Goal: Complete application form: Complete application form

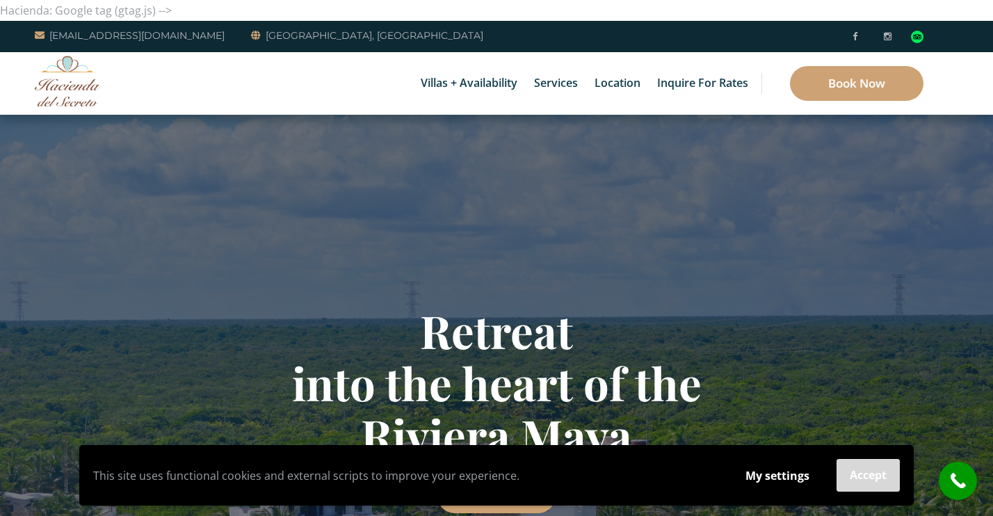
click at [874, 476] on button "Accept" at bounding box center [868, 475] width 63 height 33
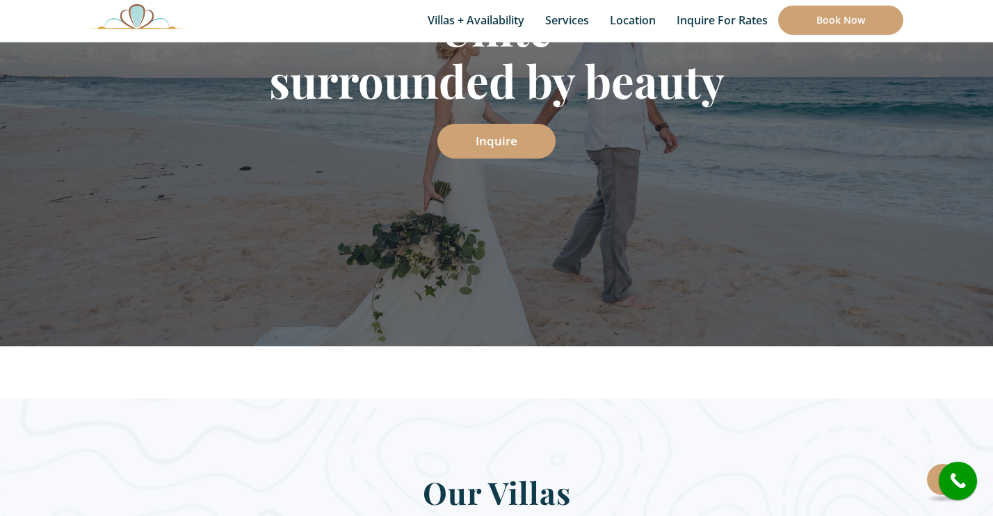
scroll to position [102, 0]
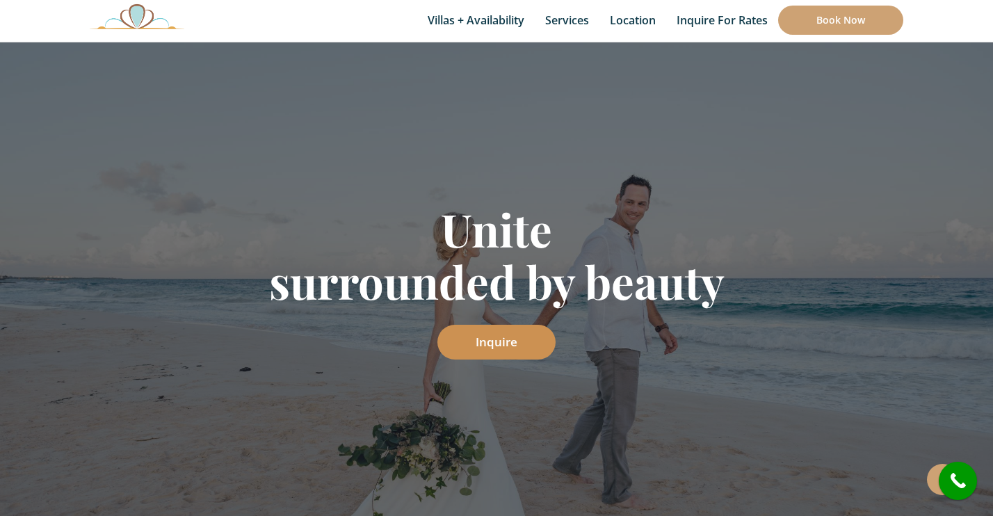
click at [481, 345] on link "Inquire" at bounding box center [496, 342] width 118 height 35
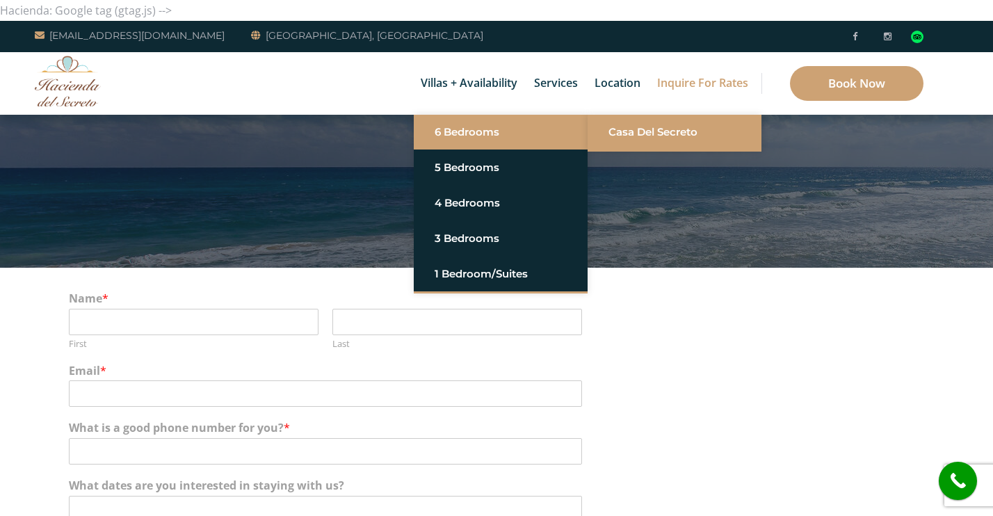
click at [611, 126] on link "Casa del Secreto" at bounding box center [675, 132] width 132 height 25
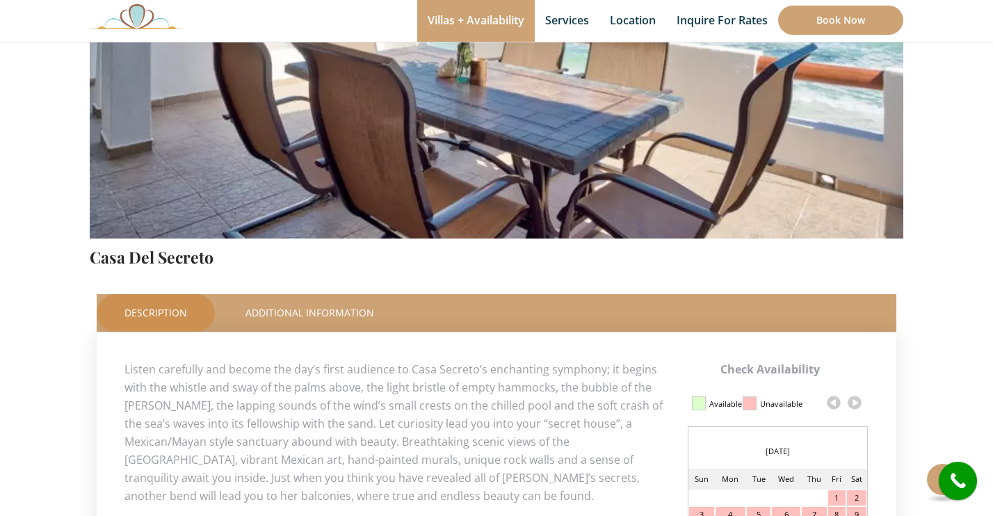
scroll to position [532, 0]
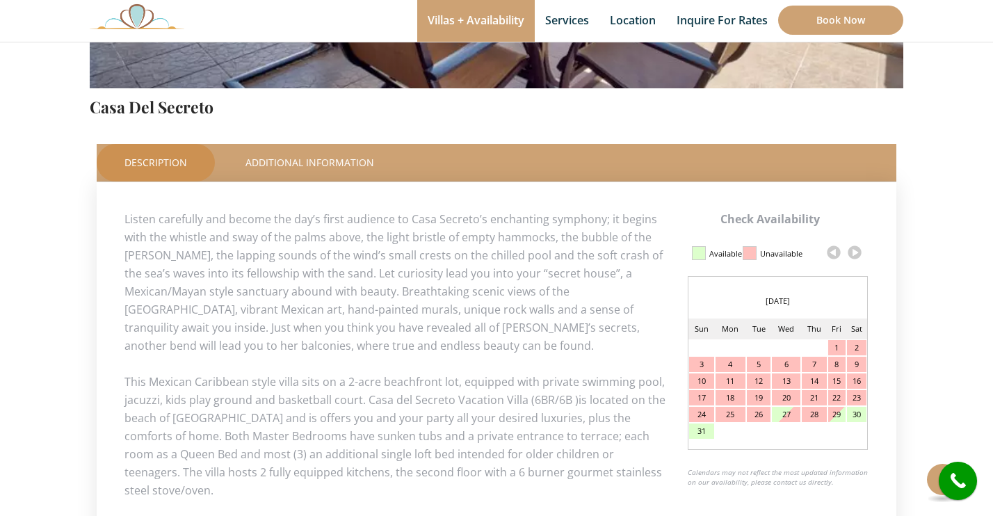
click at [854, 250] on link at bounding box center [854, 252] width 21 height 21
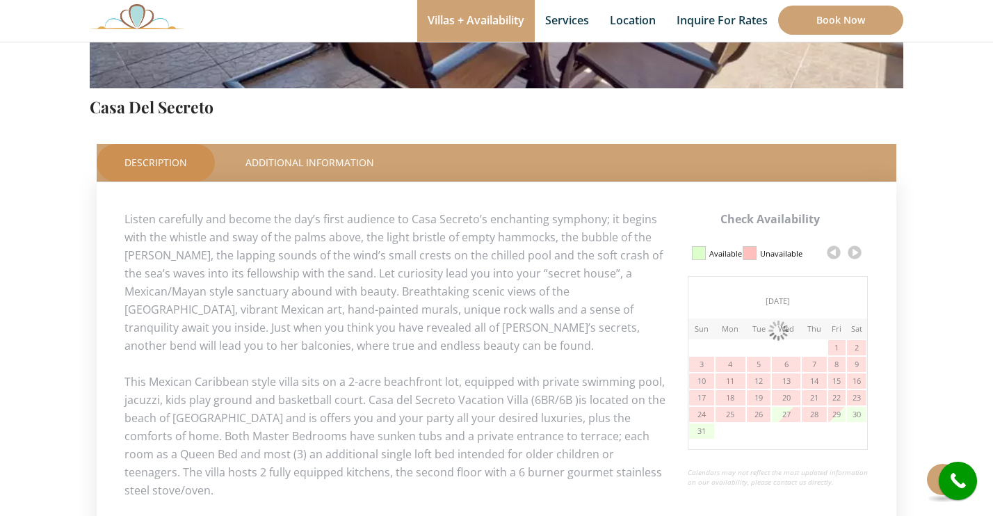
click at [854, 250] on link at bounding box center [854, 252] width 21 height 21
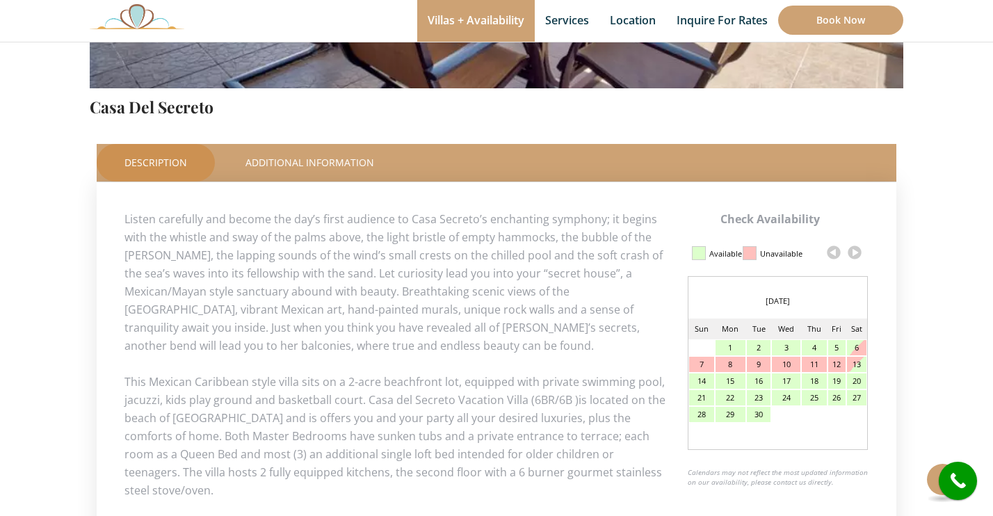
click at [854, 250] on link at bounding box center [854, 252] width 21 height 21
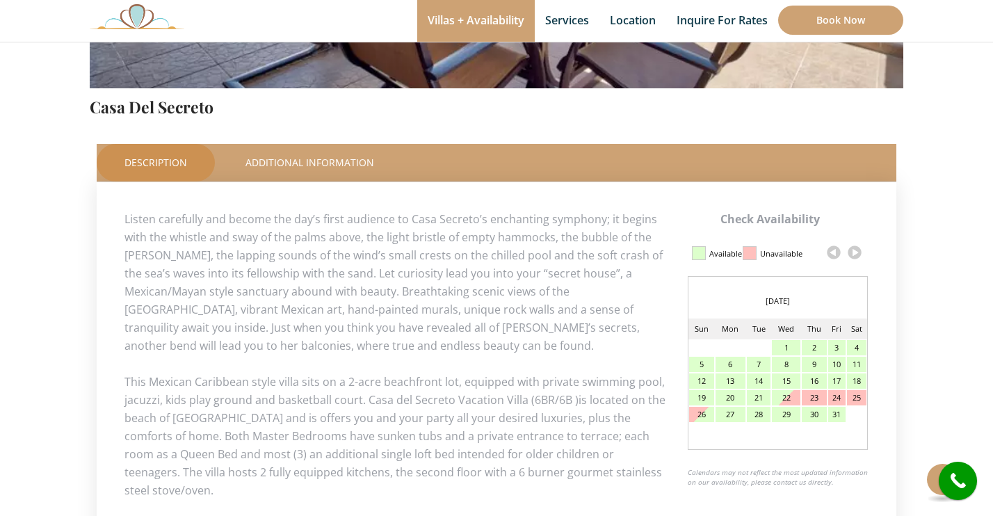
click at [853, 250] on link at bounding box center [854, 252] width 21 height 21
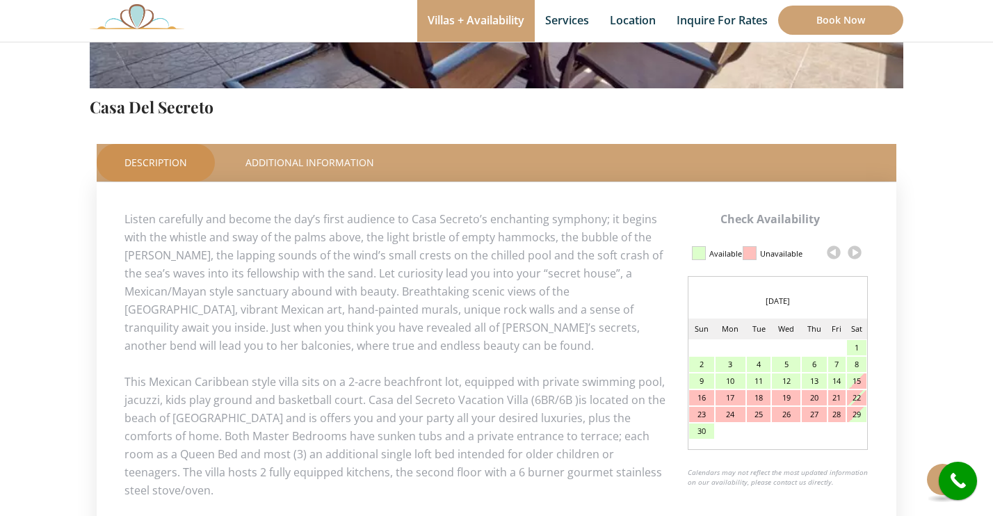
click at [853, 250] on link at bounding box center [854, 252] width 21 height 21
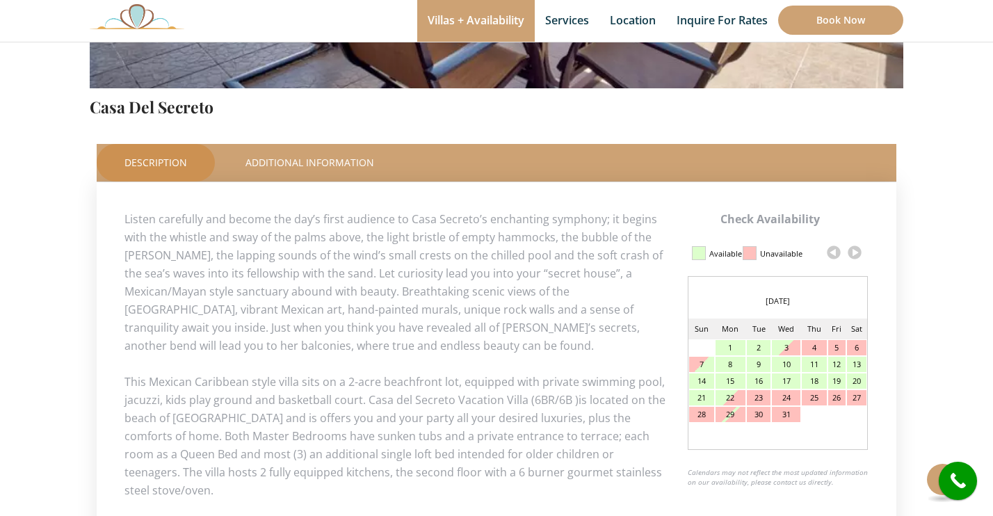
click at [854, 252] on link at bounding box center [854, 252] width 21 height 21
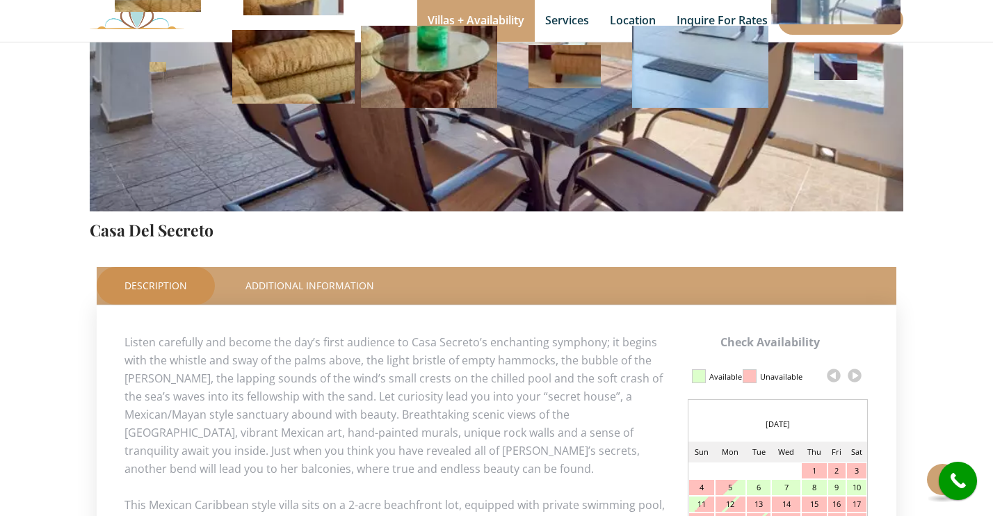
scroll to position [432, 0]
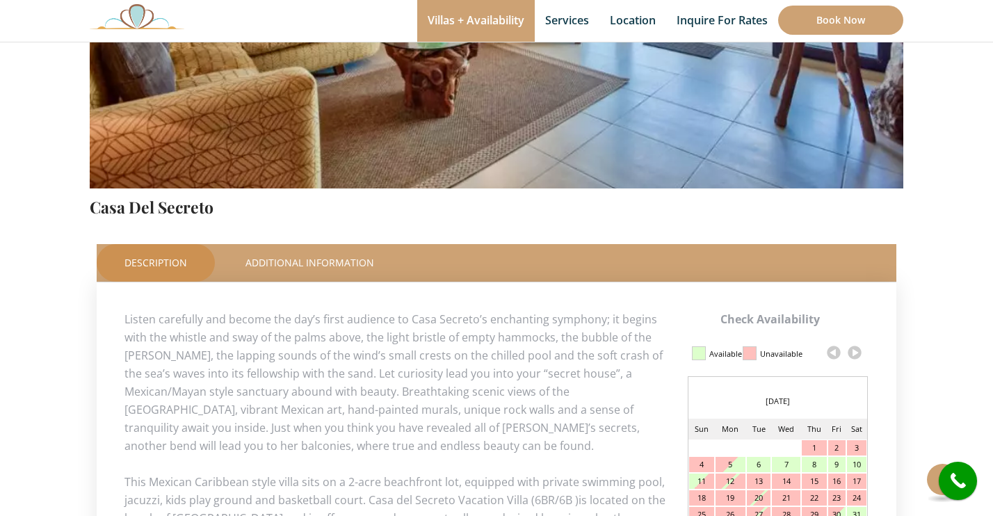
click at [852, 354] on link at bounding box center [854, 352] width 21 height 21
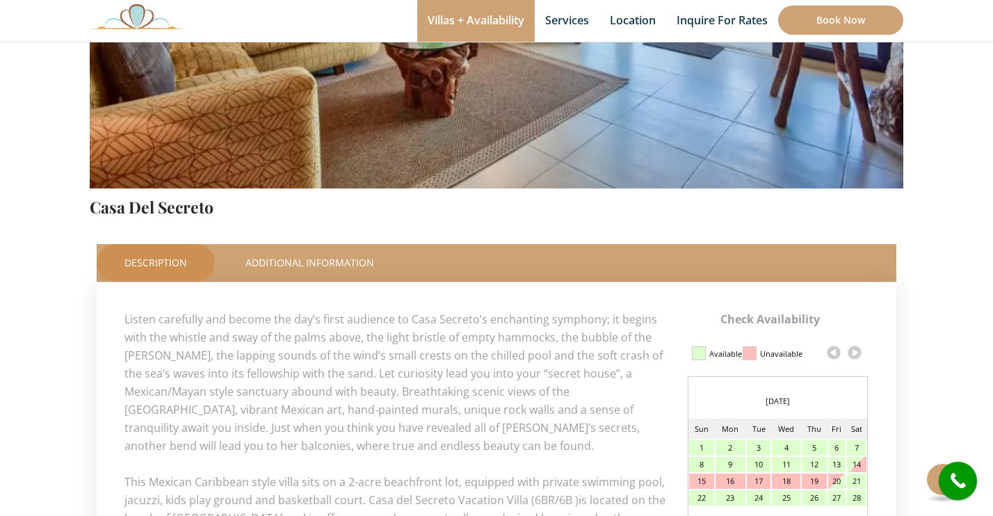
click at [852, 354] on link at bounding box center [854, 352] width 21 height 21
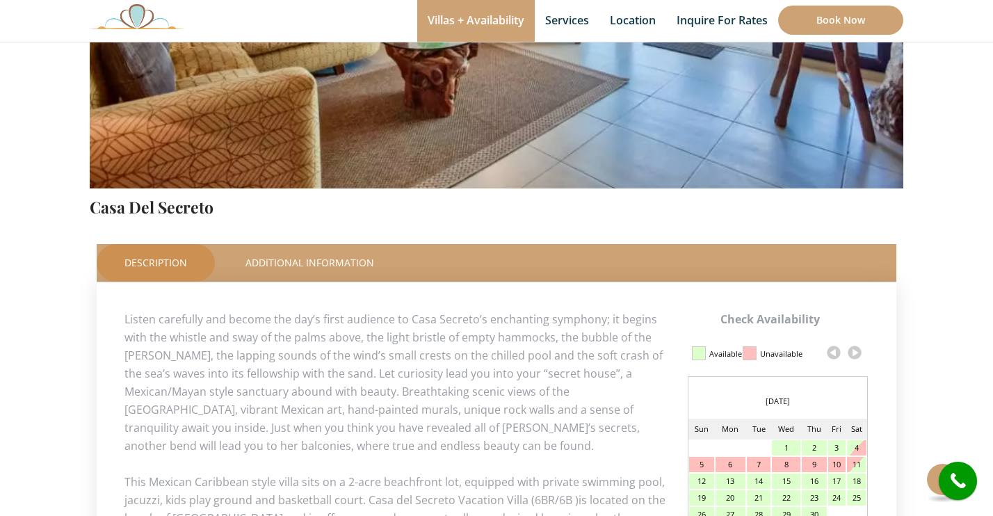
click at [852, 354] on link at bounding box center [854, 352] width 21 height 21
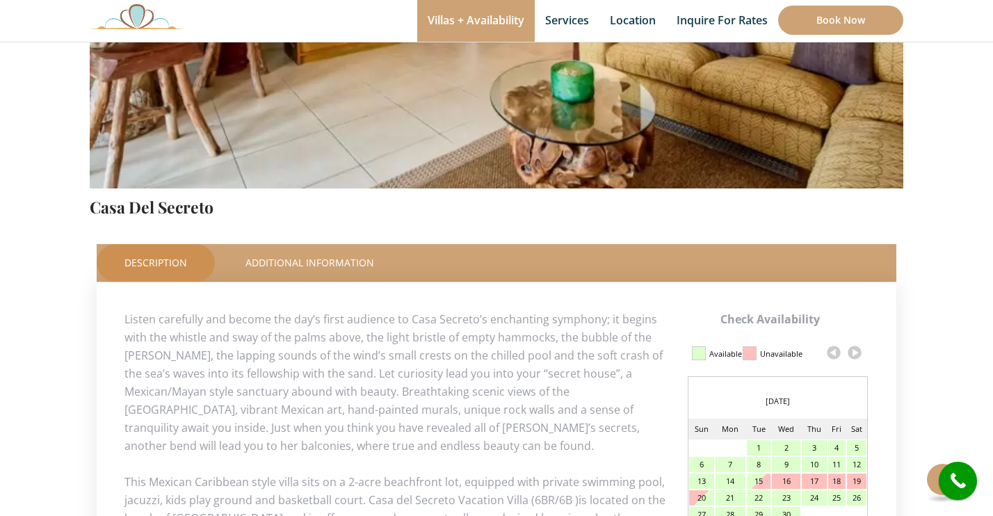
click at [852, 354] on link at bounding box center [854, 352] width 21 height 21
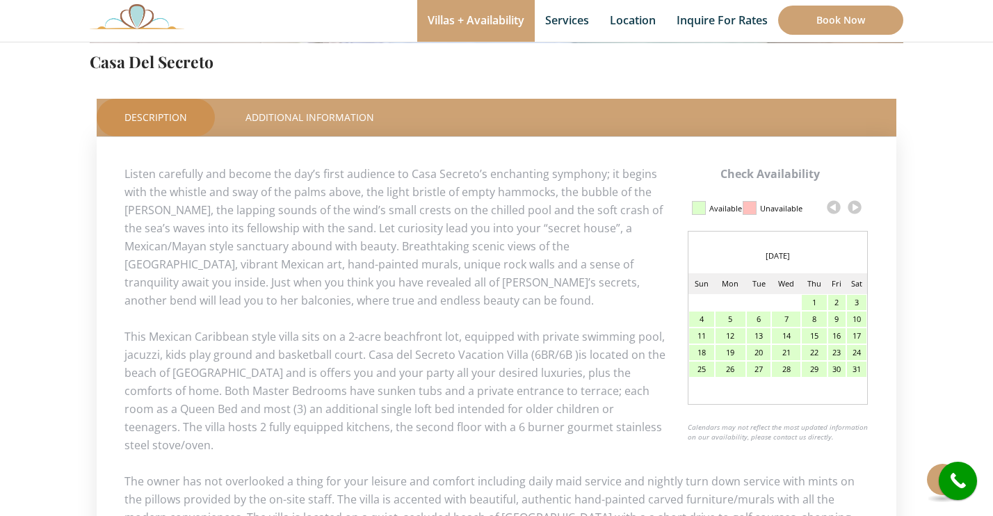
scroll to position [558, 0]
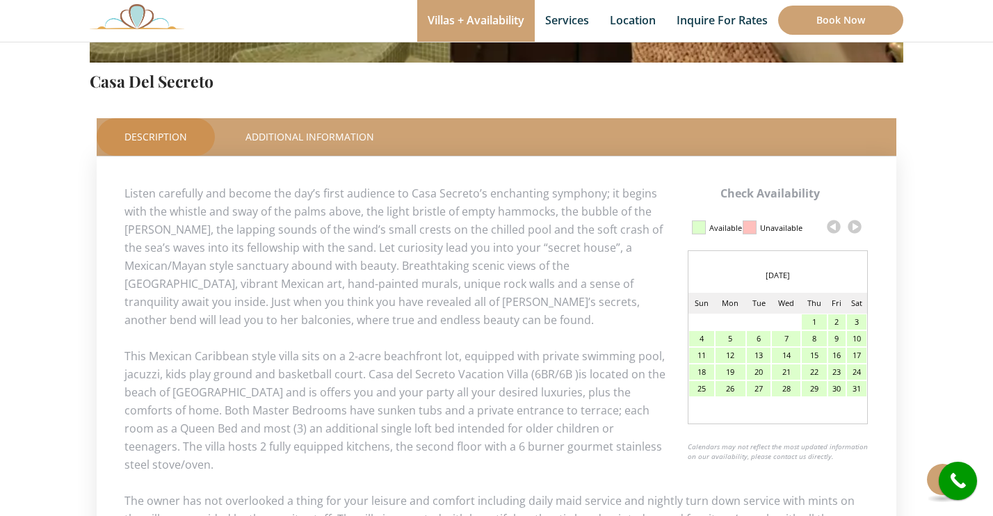
click at [775, 348] on div "14" at bounding box center [786, 355] width 29 height 15
click at [782, 359] on div "14" at bounding box center [786, 355] width 29 height 15
click at [831, 364] on div "23" at bounding box center [836, 371] width 17 height 15
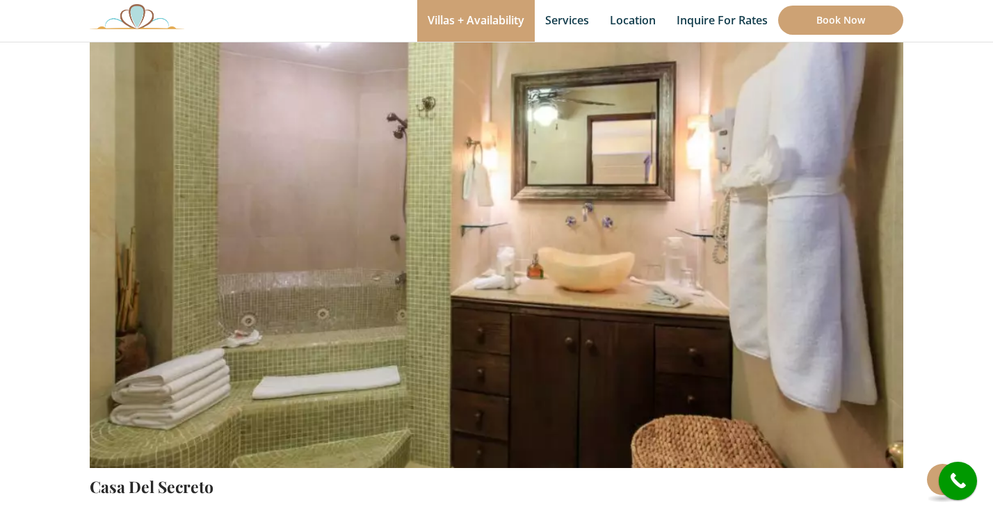
scroll to position [119, 0]
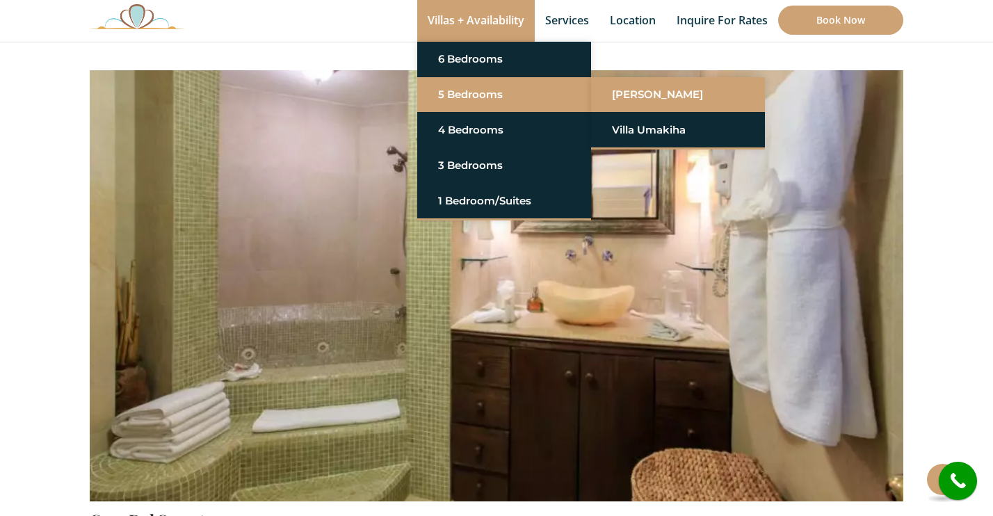
click at [618, 102] on link "[PERSON_NAME]" at bounding box center [678, 94] width 132 height 25
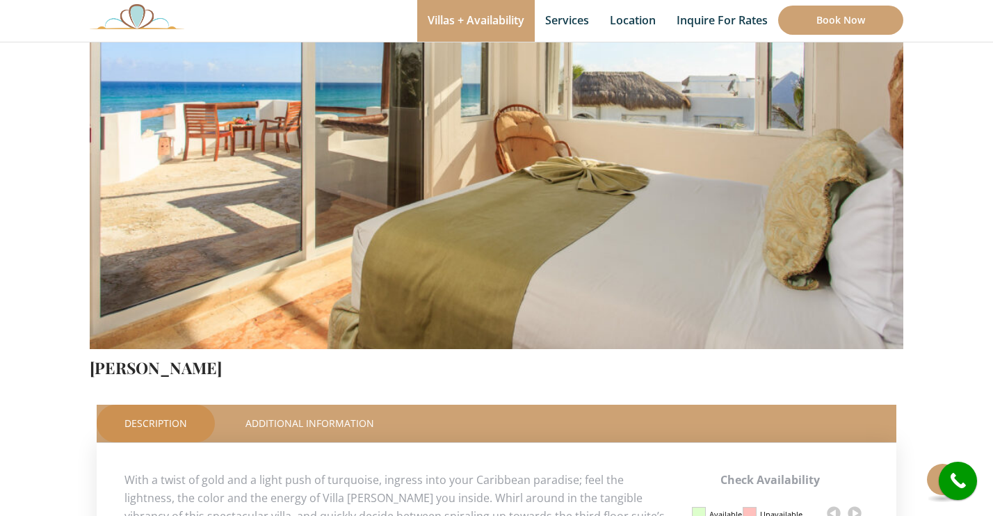
scroll to position [435, 0]
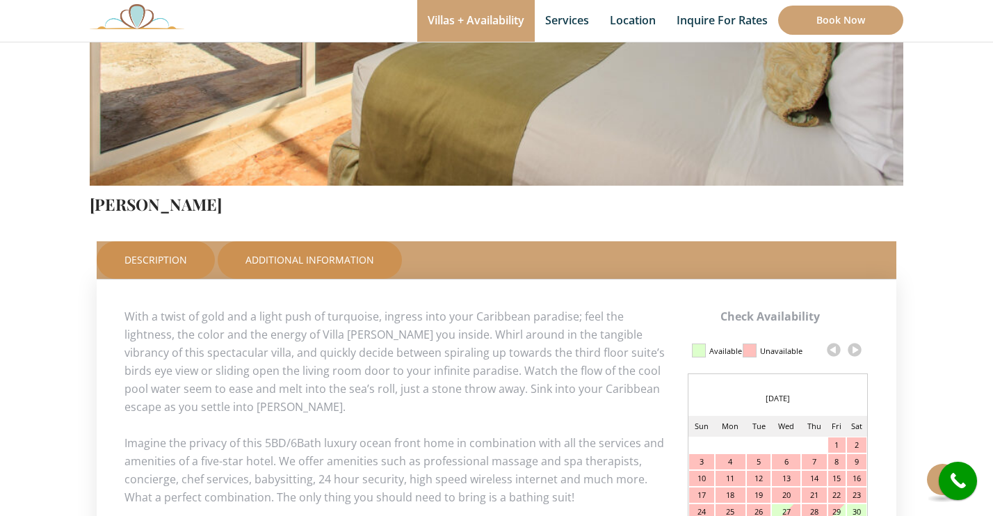
click at [296, 273] on link "Additional Information" at bounding box center [310, 260] width 184 height 38
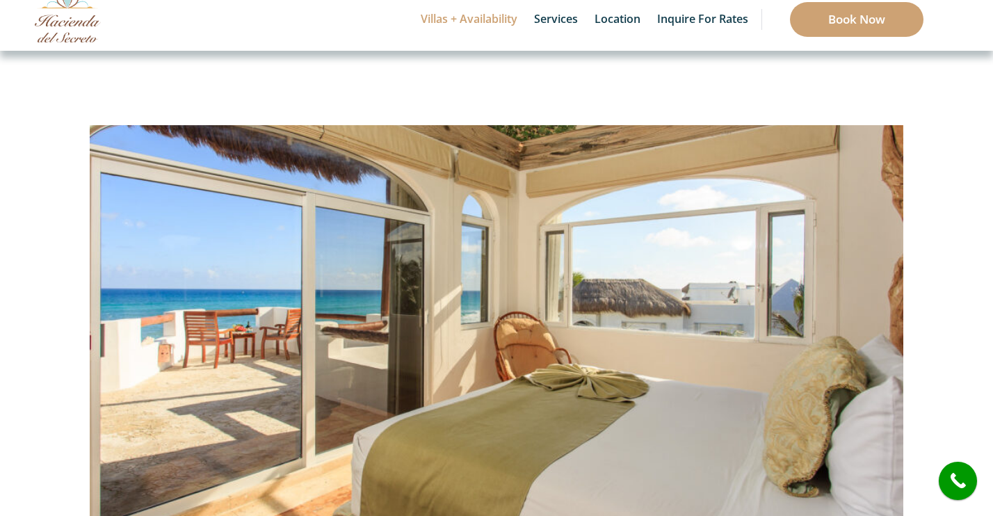
scroll to position [5, 0]
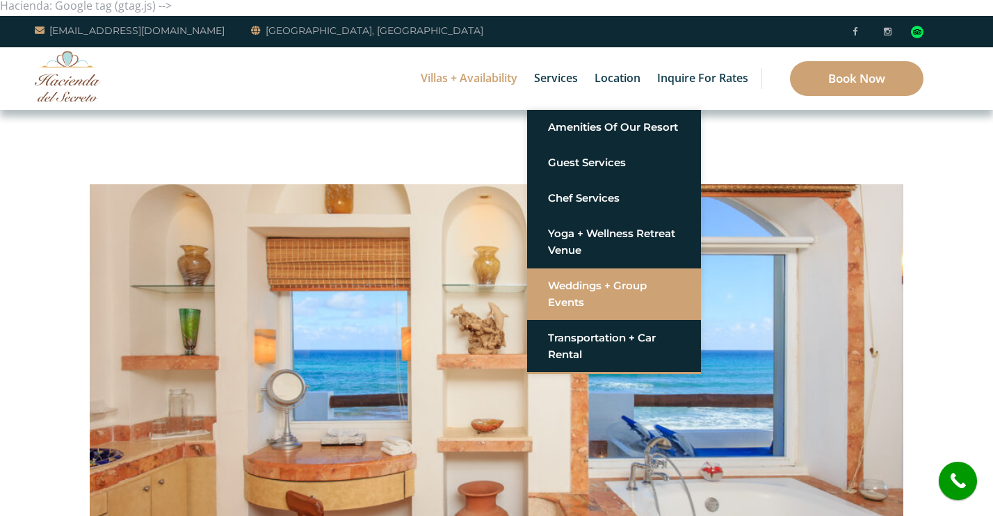
click at [566, 282] on link "Weddings + Group Events" at bounding box center [614, 294] width 132 height 42
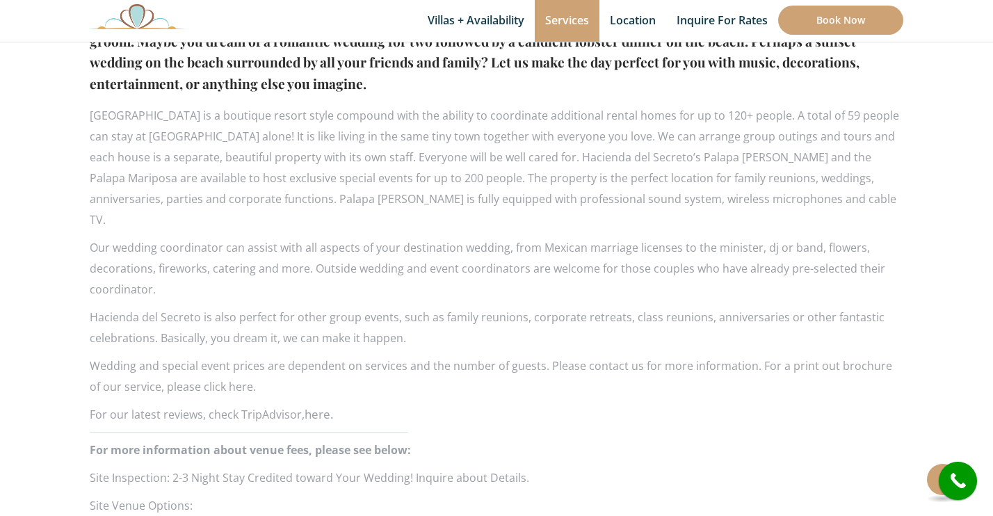
scroll to position [1084, 0]
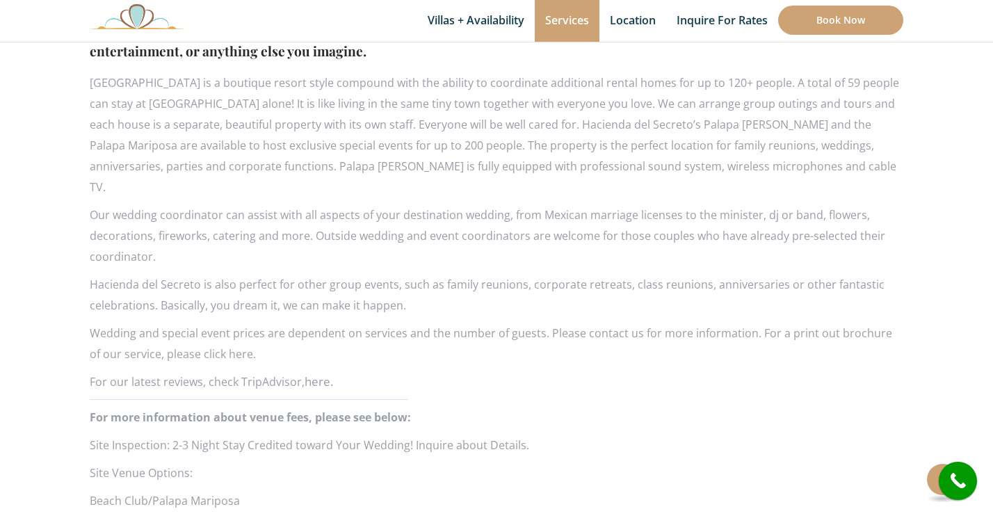
click at [108, 410] on strong "For more information about venue fees, please see below:" at bounding box center [250, 417] width 321 height 15
click at [303, 410] on strong "For more information about venue fees, please see below:" at bounding box center [250, 417] width 321 height 15
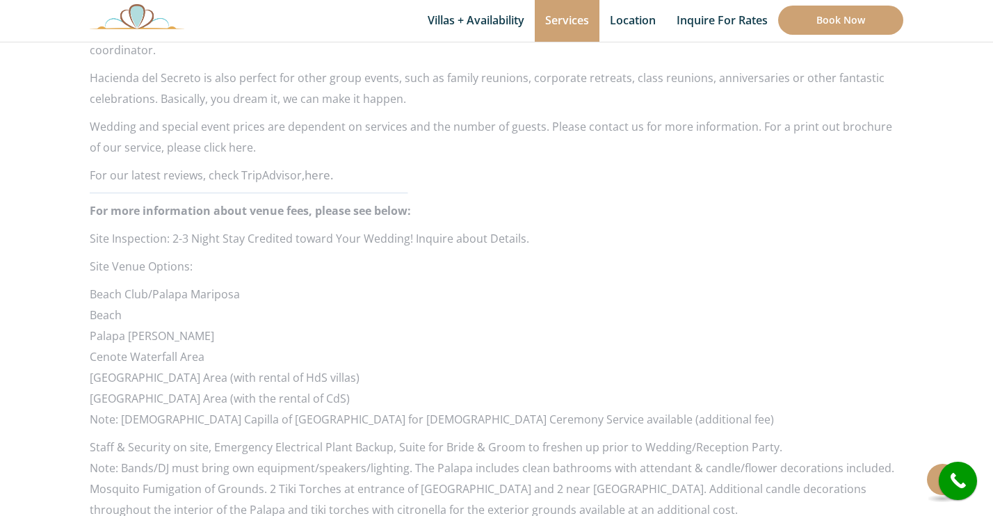
scroll to position [1145, 0]
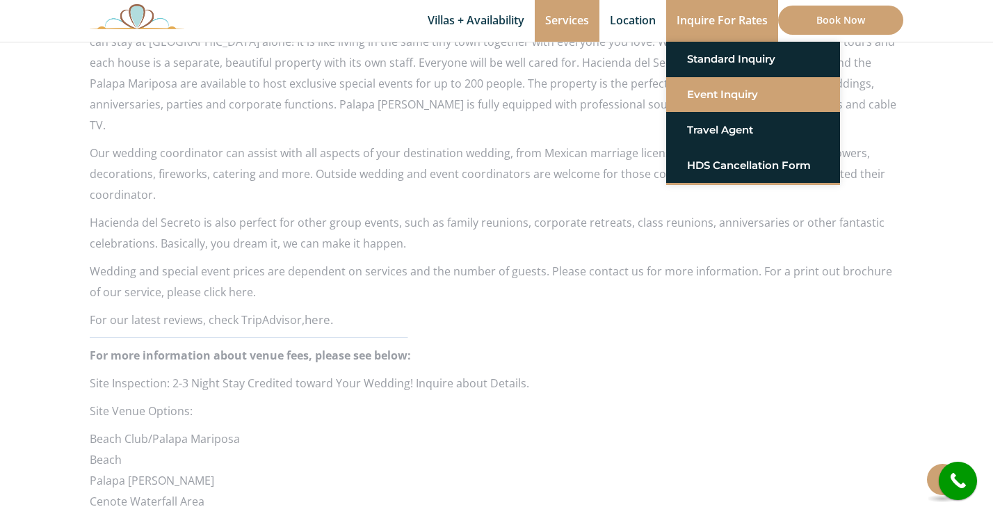
click at [702, 86] on link "Event Inquiry" at bounding box center [753, 94] width 132 height 25
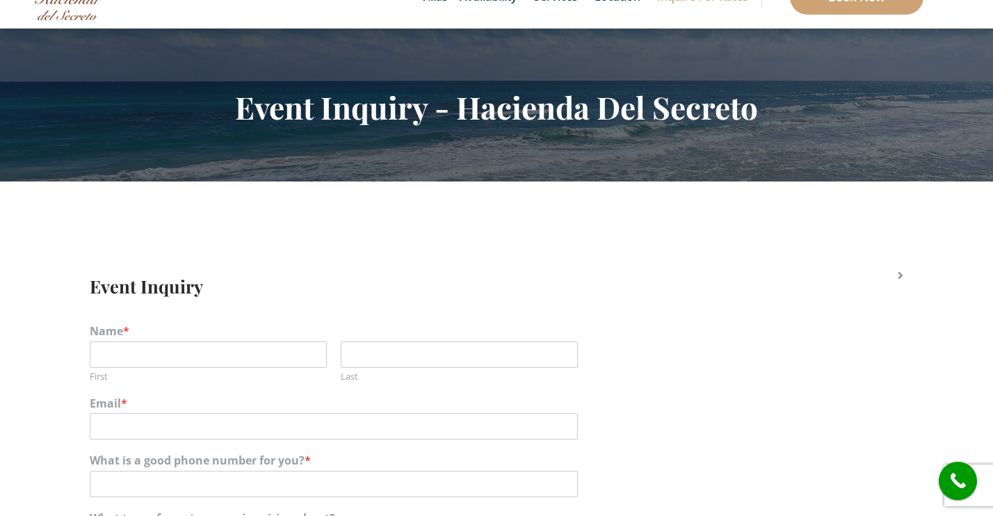
scroll to position [300, 0]
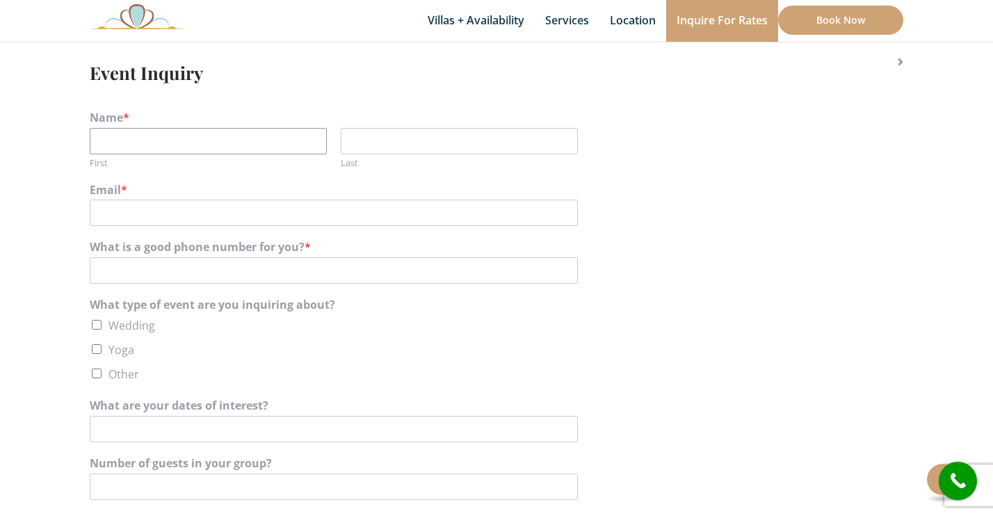
click at [302, 149] on input "First" at bounding box center [208, 141] width 237 height 26
type input "[PERSON_NAME]"
type input "[DEMOGRAPHIC_DATA]"
type input "[EMAIL_ADDRESS][DOMAIN_NAME]"
type input "7273756590"
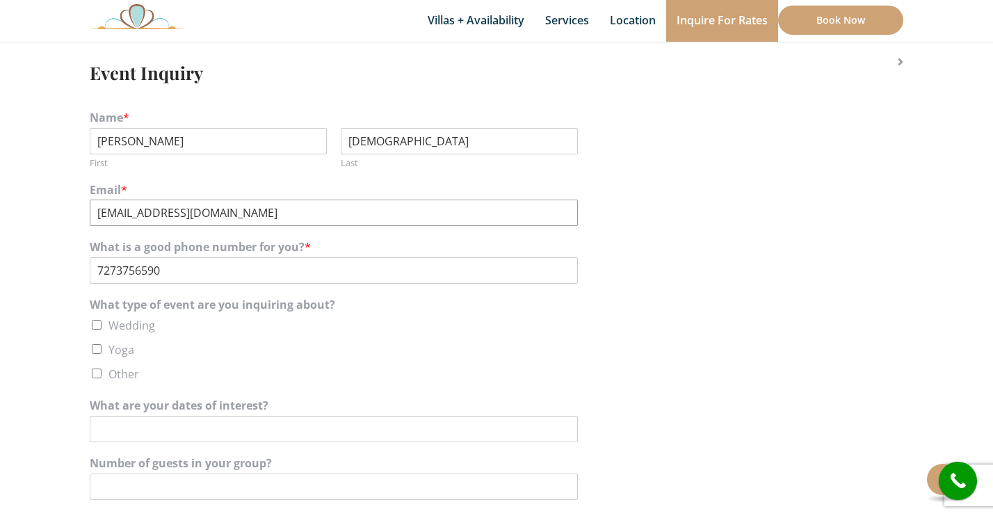
click at [160, 211] on input "[EMAIL_ADDRESS][DOMAIN_NAME]" at bounding box center [334, 213] width 488 height 26
click at [160, 211] on input "emkalogiannis@gmail.com" at bounding box center [334, 213] width 488 height 26
type input "embeccaria@gmail.com"
click at [121, 325] on label "Wedding" at bounding box center [131, 325] width 47 height 15
click at [102, 325] on input "Wedding" at bounding box center [97, 325] width 10 height 10
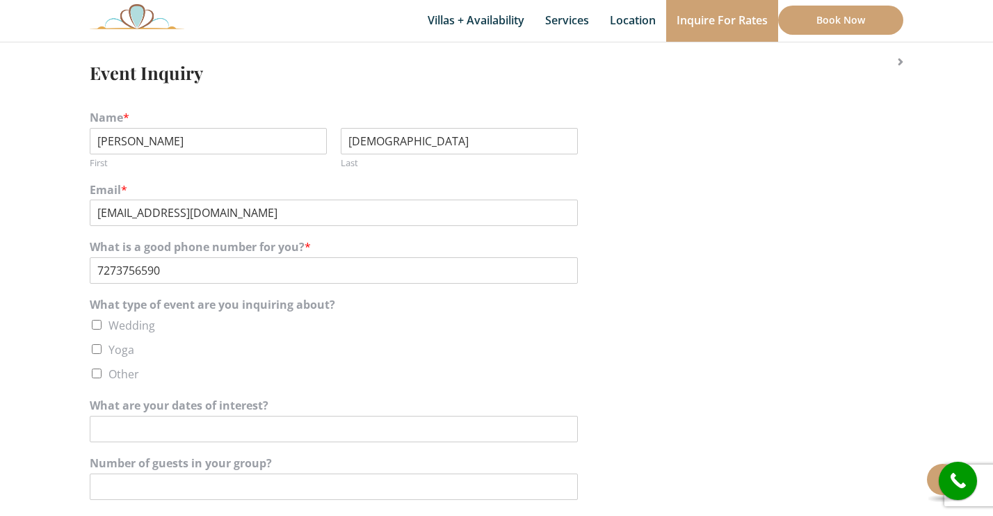
checkbox input "true"
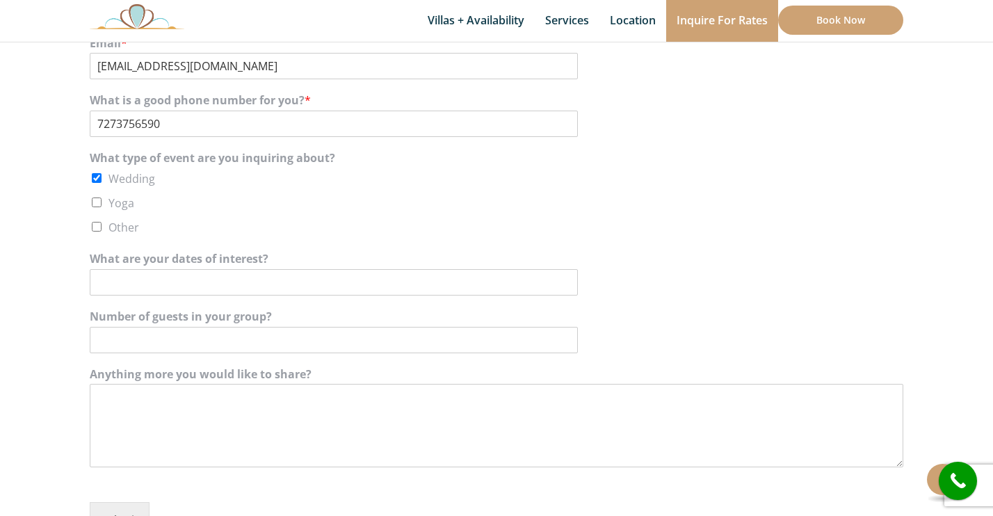
scroll to position [449, 0]
click at [276, 275] on input "What are your dates of interest?" at bounding box center [334, 280] width 488 height 26
click at [113, 280] on input "Oct 2026" at bounding box center [334, 280] width 488 height 26
type input "Oct/Nov 2026"
click at [170, 335] on input "Number of guests in your group?" at bounding box center [334, 338] width 488 height 26
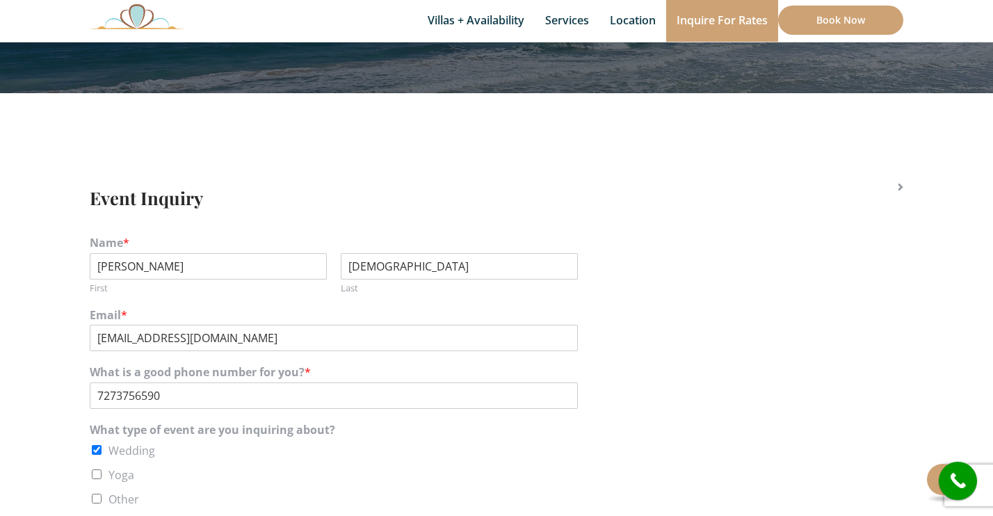
scroll to position [668, 0]
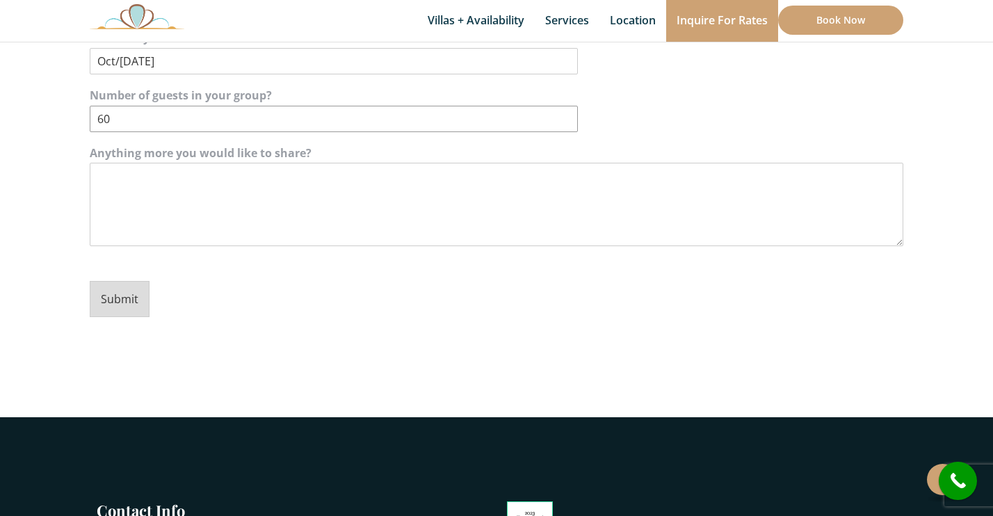
type input "60"
click at [127, 298] on button "Submit" at bounding box center [120, 299] width 60 height 36
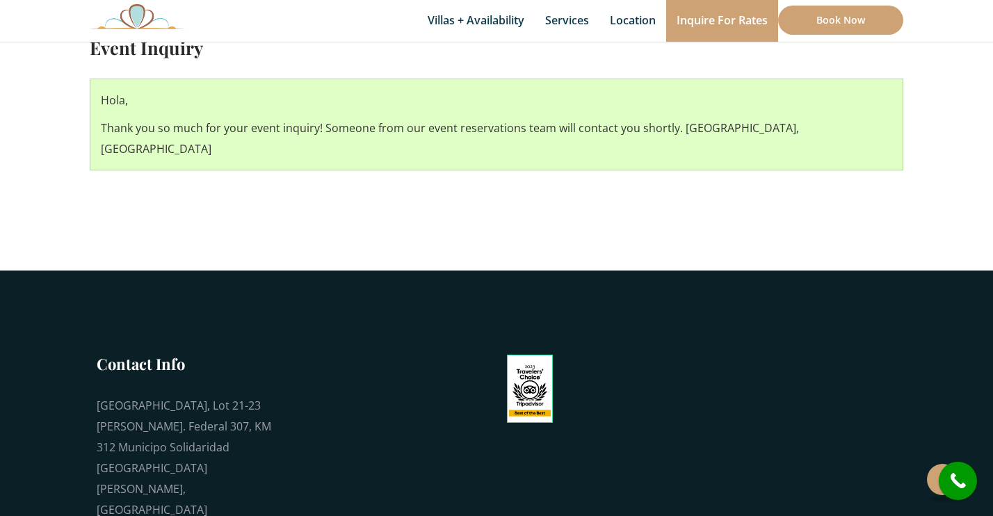
scroll to position [334, 0]
